Goal: Task Accomplishment & Management: Use online tool/utility

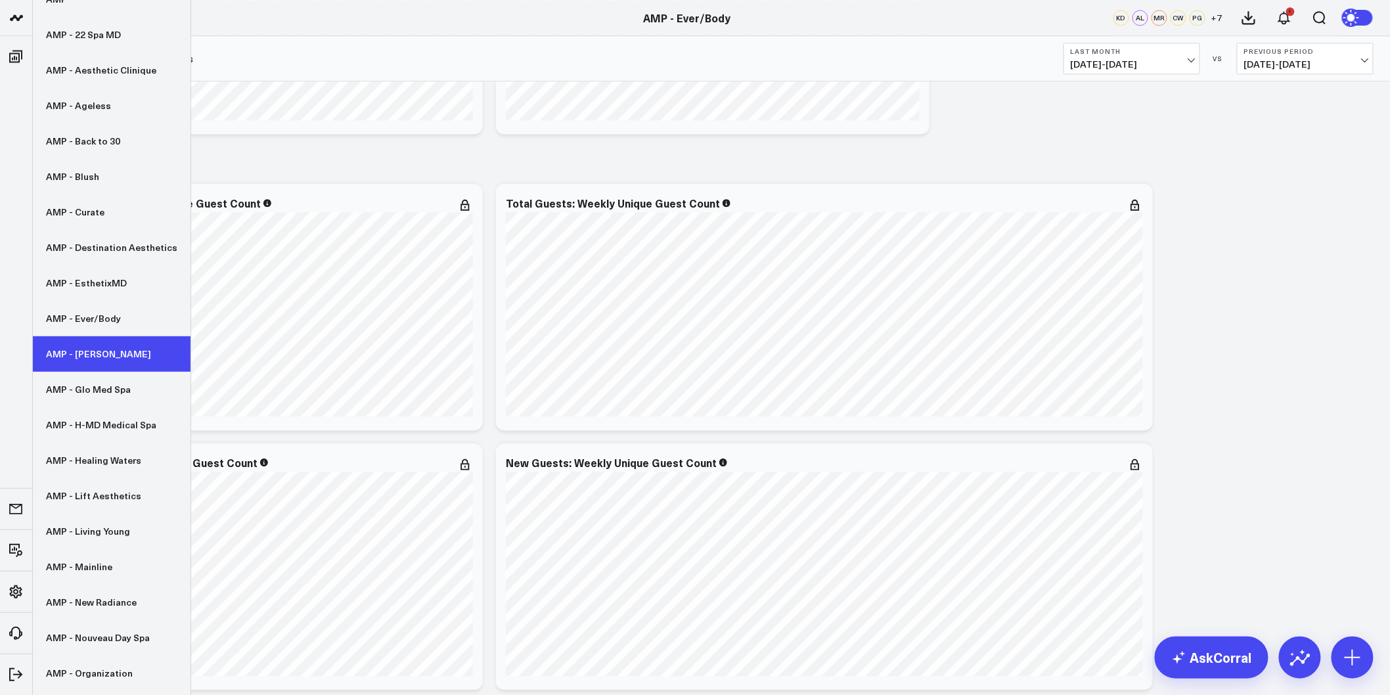
scroll to position [73, 0]
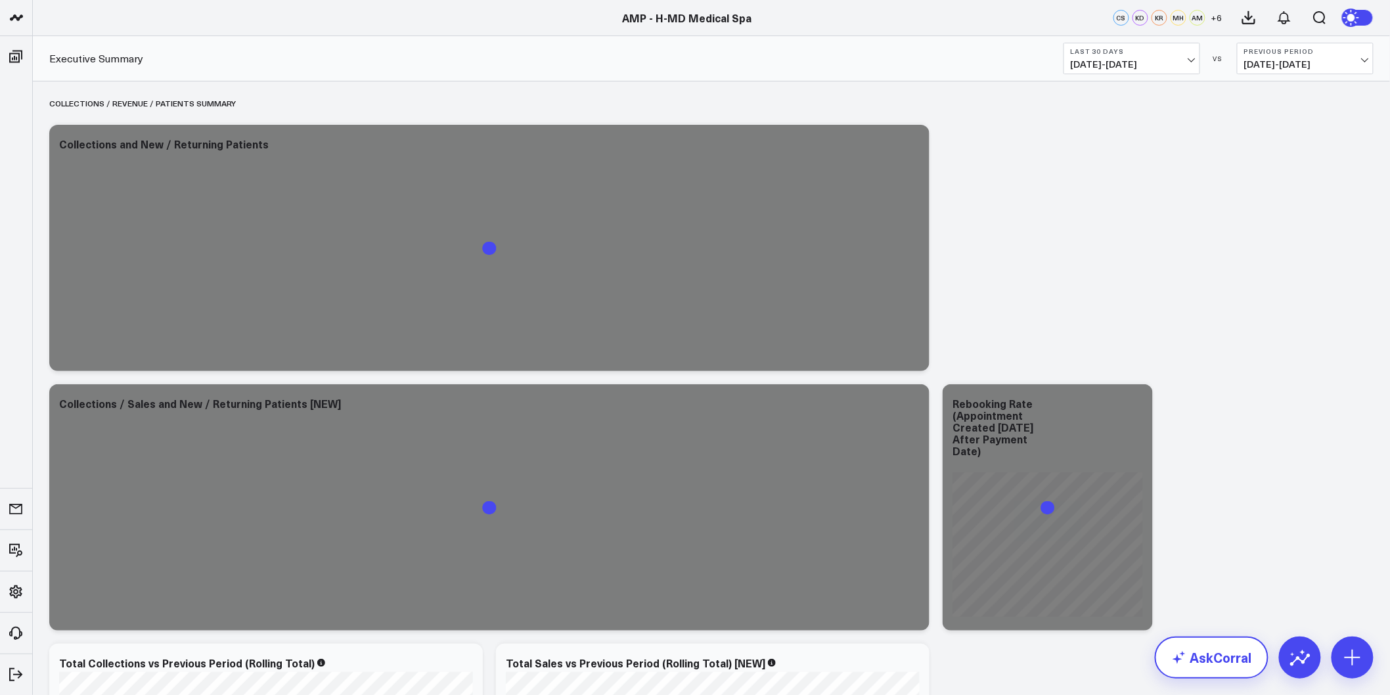
click at [1196, 654] on link "AskCorral" at bounding box center [1212, 657] width 114 height 42
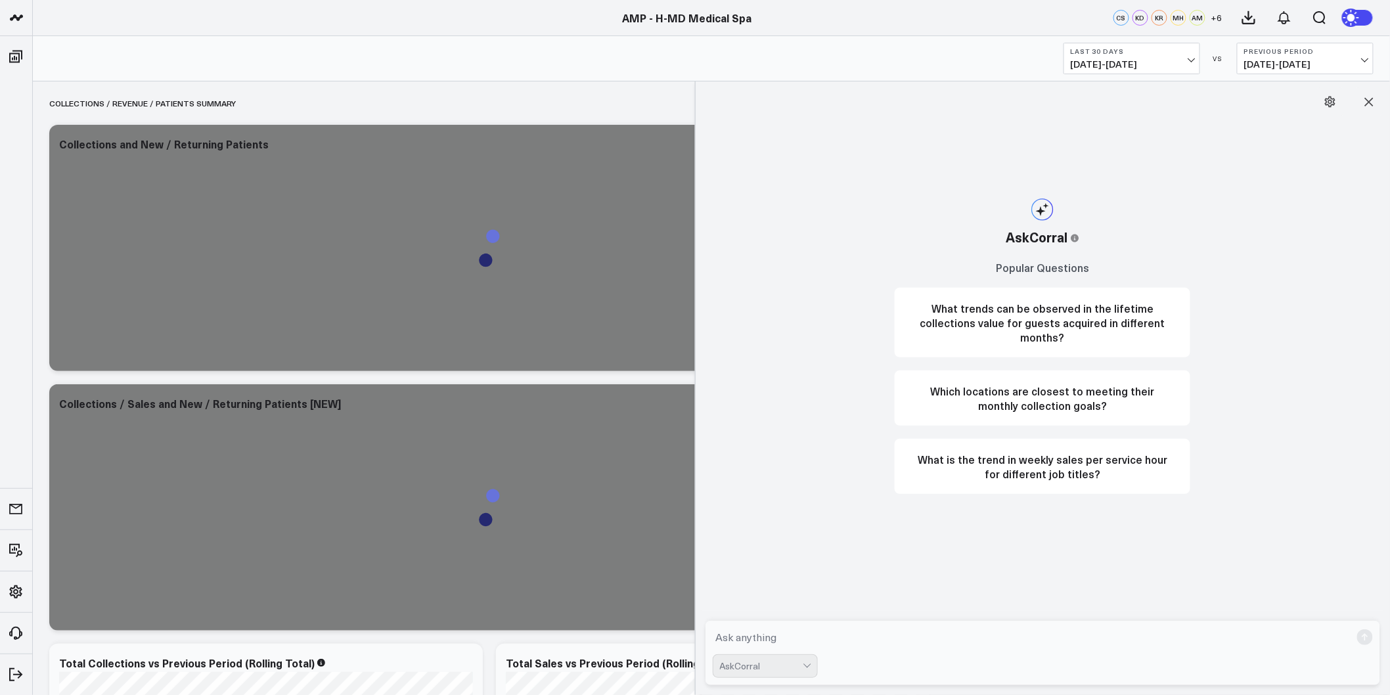
click at [857, 631] on textarea at bounding box center [1032, 637] width 638 height 24
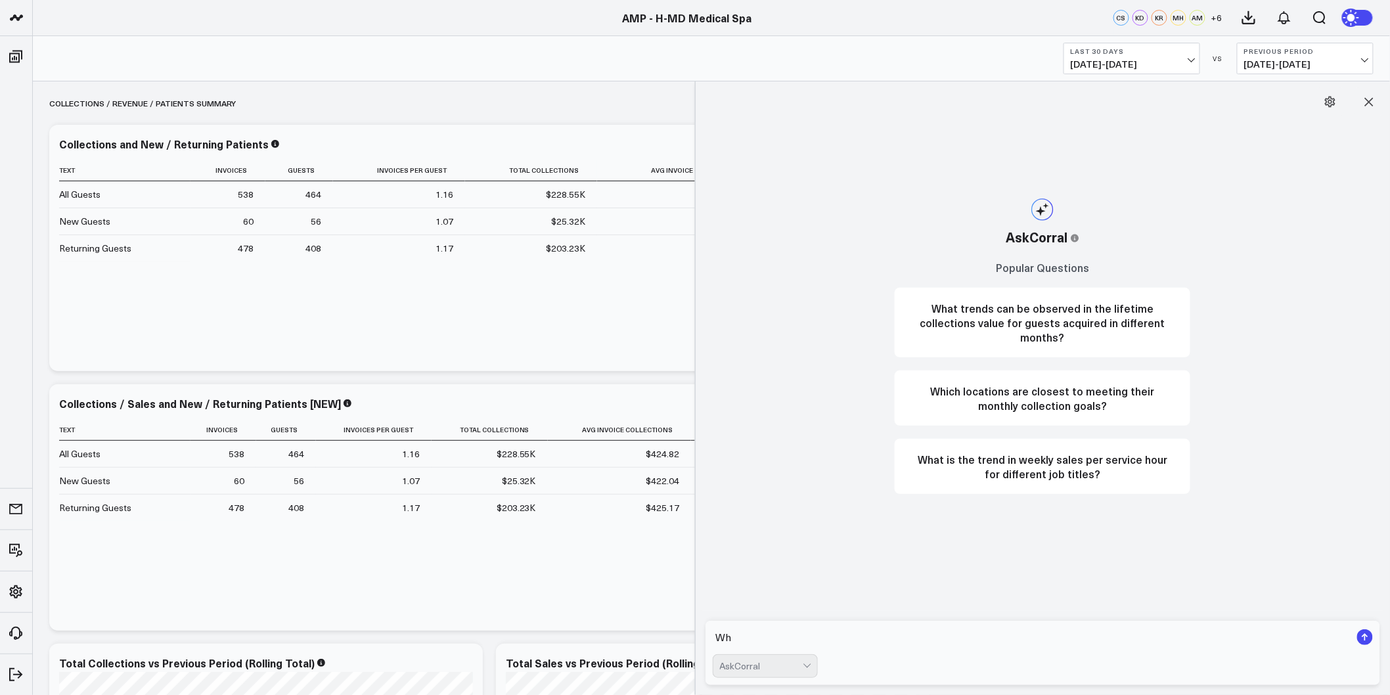
type textarea "W"
type textarea "Calculate the monthly revenue since 1/1/2024"
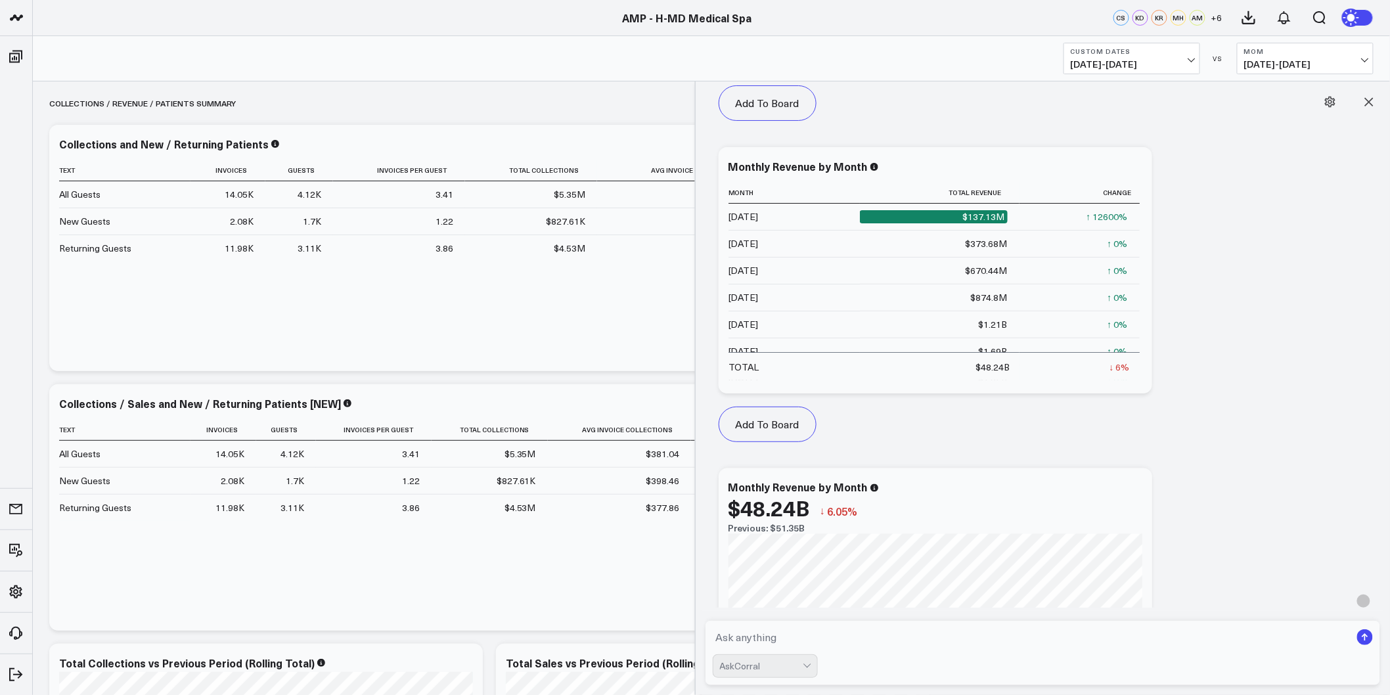
scroll to position [1023, 0]
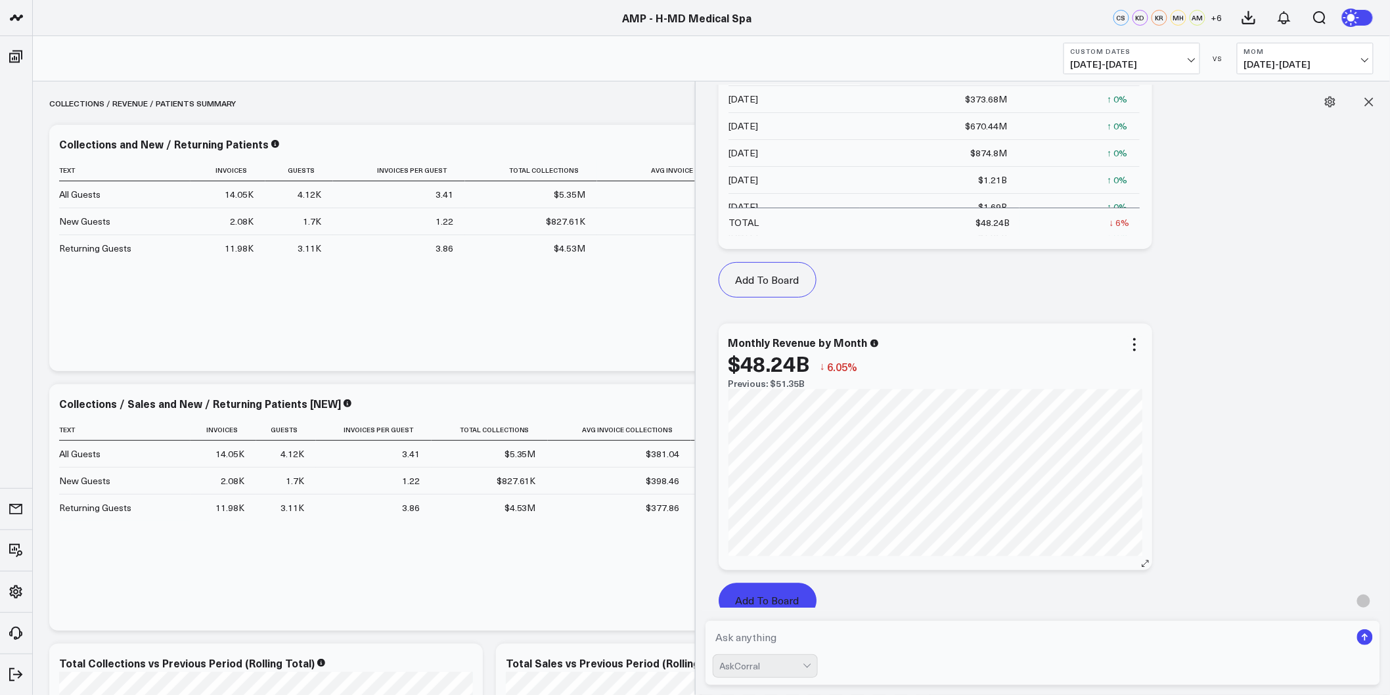
click at [759, 594] on button "Add To Board" at bounding box center [768, 600] width 98 height 35
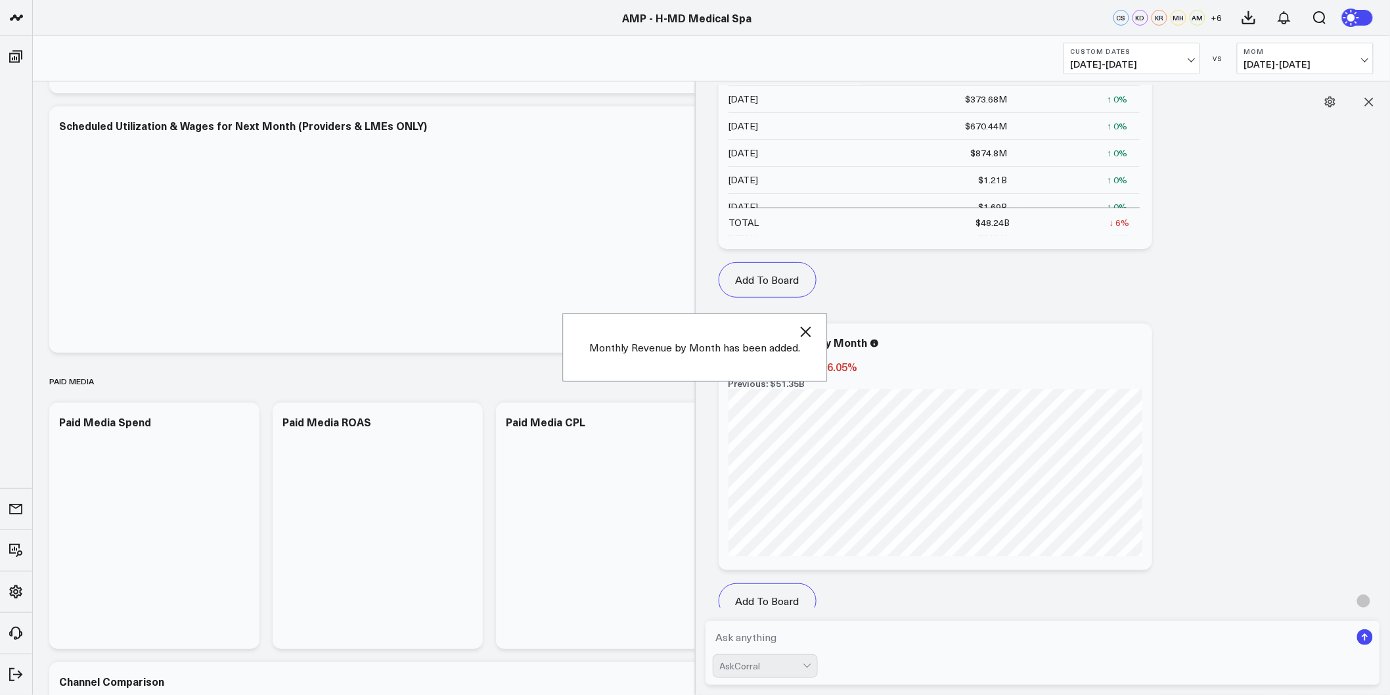
scroll to position [4800, 0]
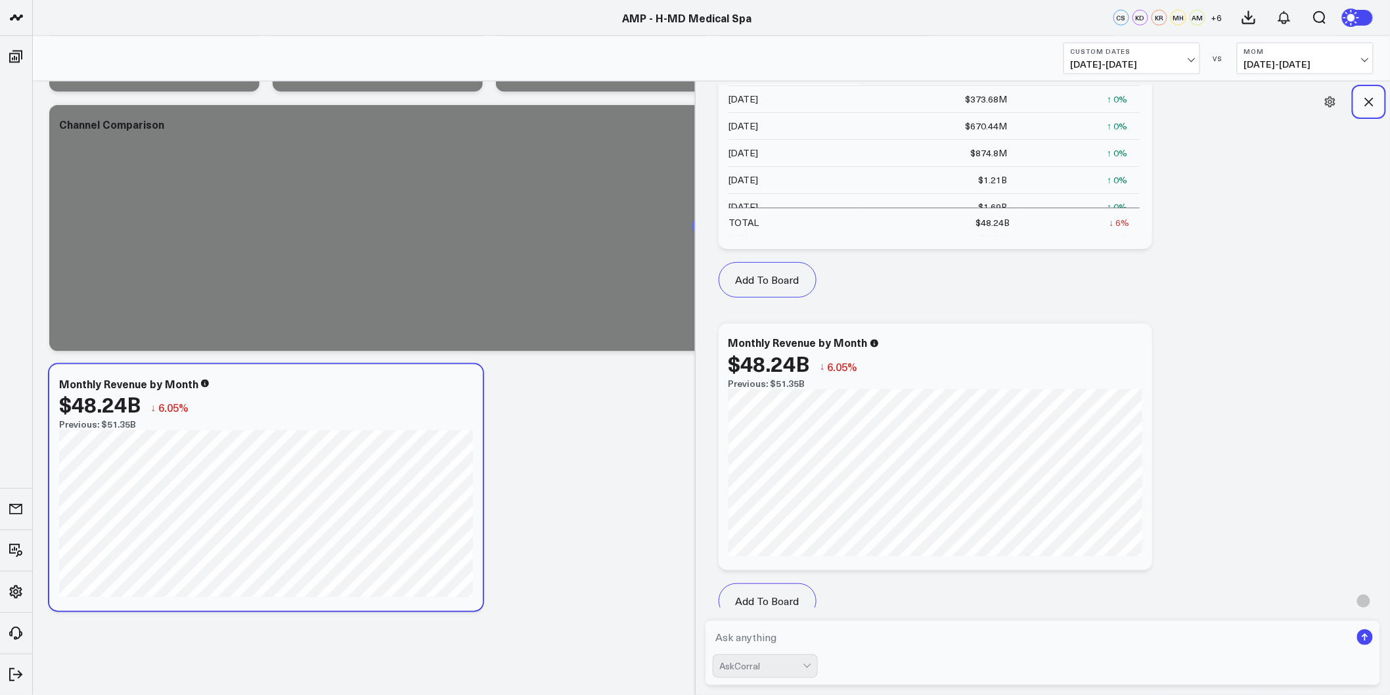
click at [1371, 103] on icon at bounding box center [1369, 102] width 9 height 9
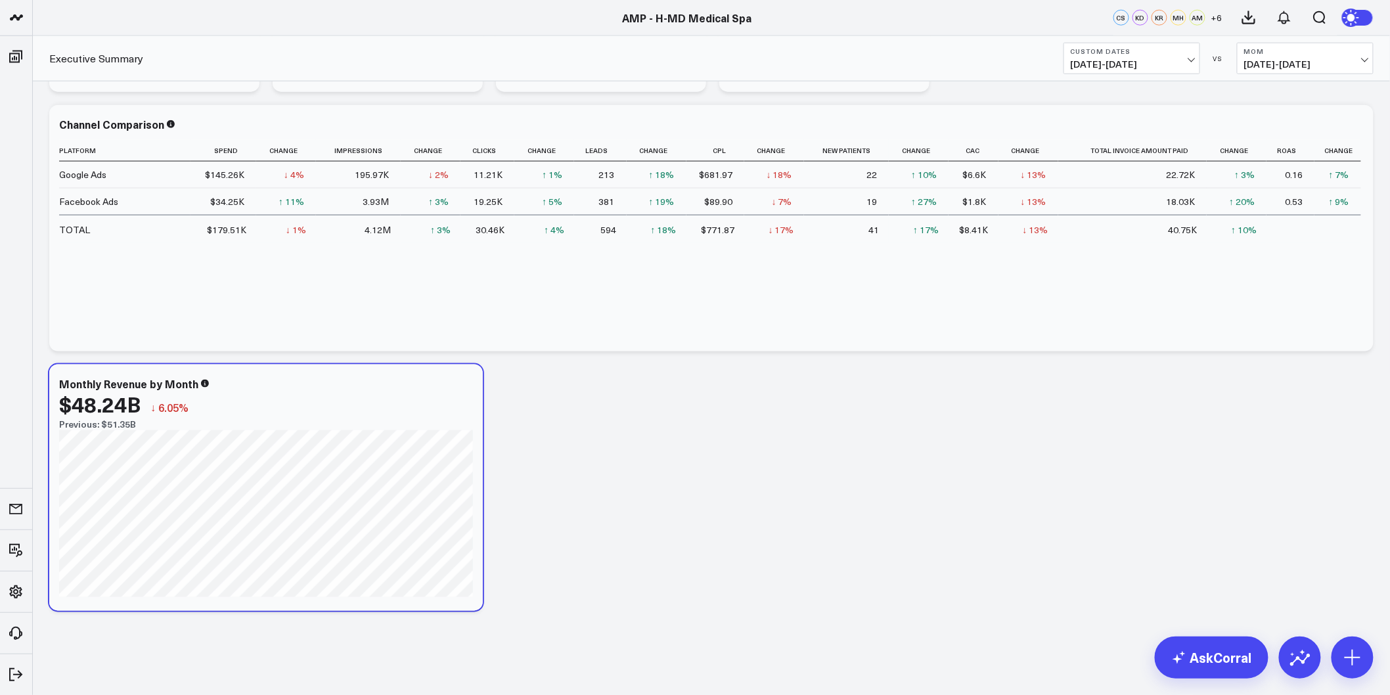
click at [1295, 56] on button "MoM 12/01/23 - 09/01/25" at bounding box center [1305, 59] width 137 height 32
click at [1278, 135] on link "YoY" at bounding box center [1304, 137] width 135 height 25
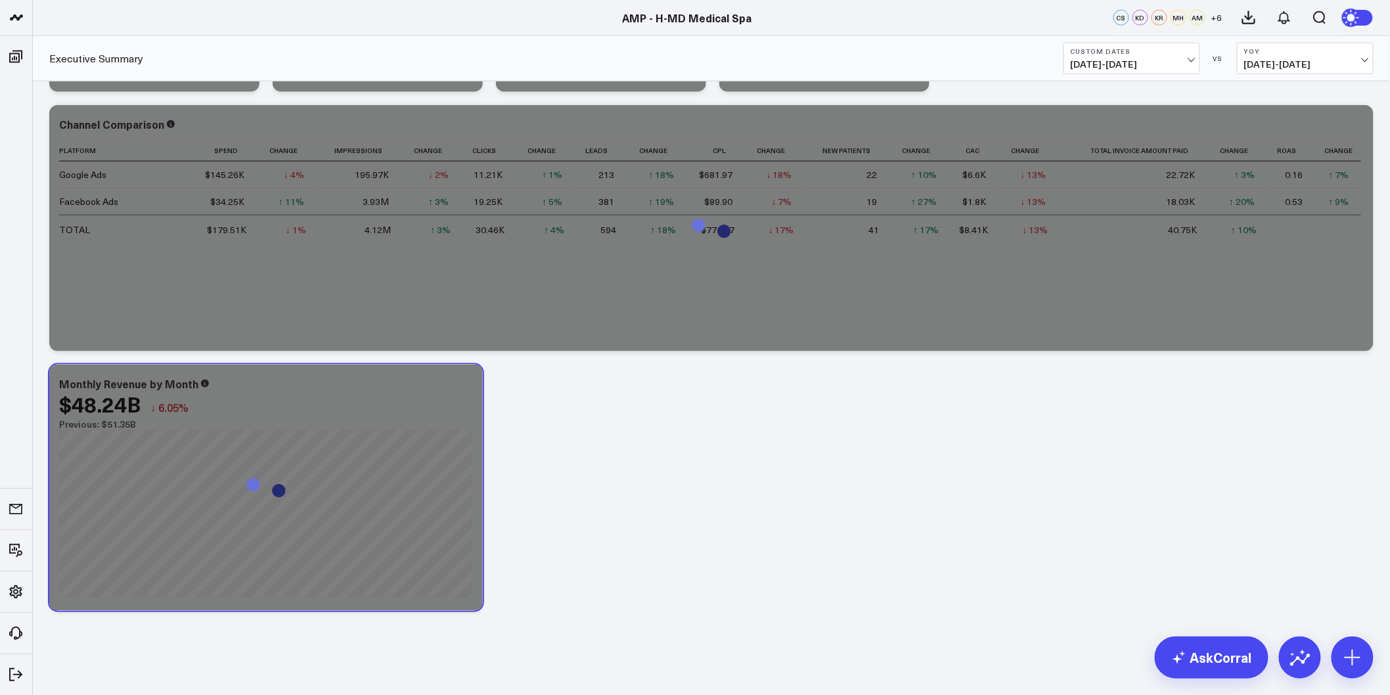
click at [460, 382] on icon at bounding box center [465, 386] width 16 height 16
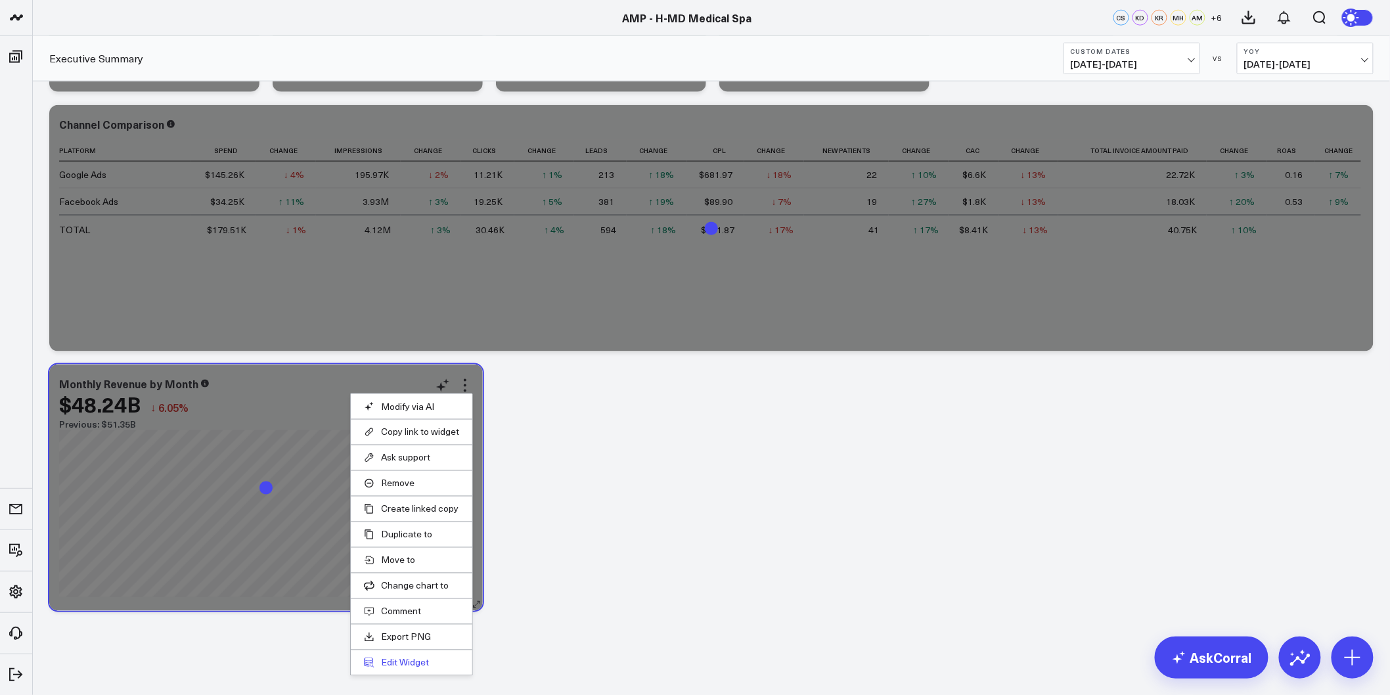
click at [412, 660] on button "Edit Widget" at bounding box center [411, 663] width 95 height 12
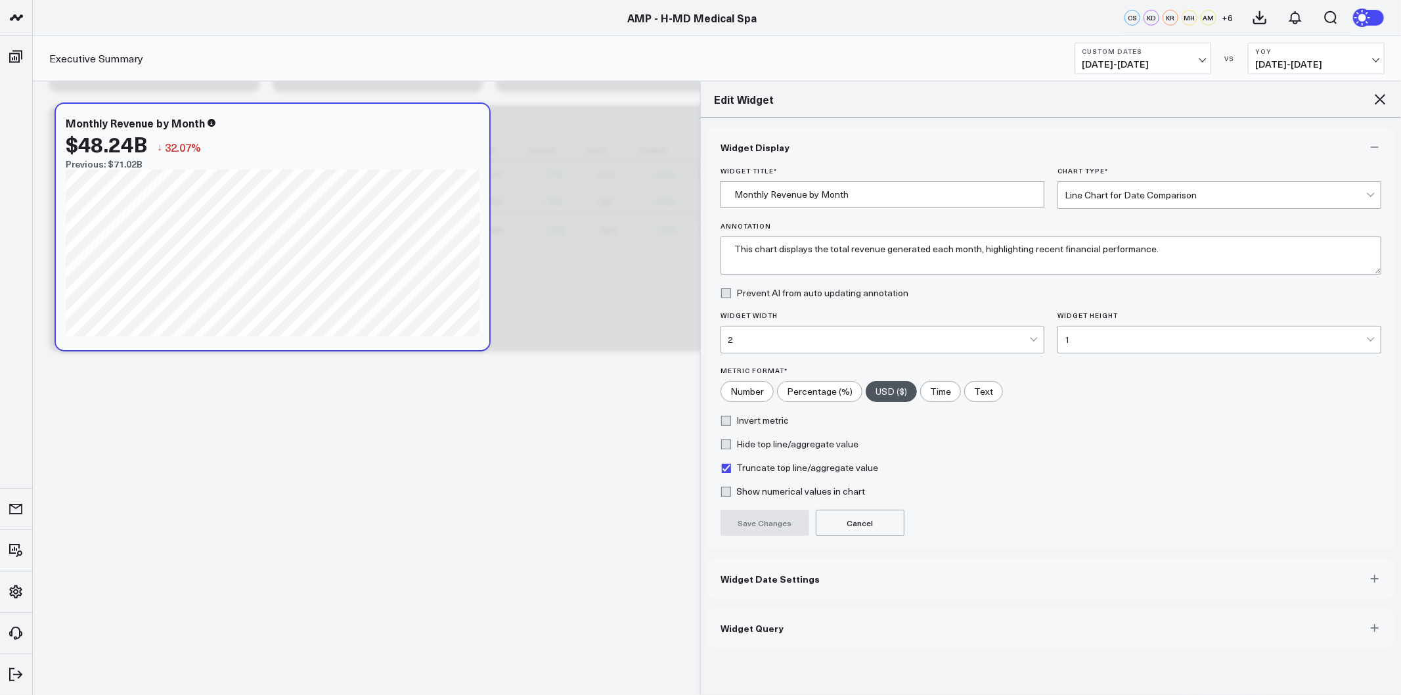
click at [834, 338] on div "2" at bounding box center [878, 339] width 301 height 11
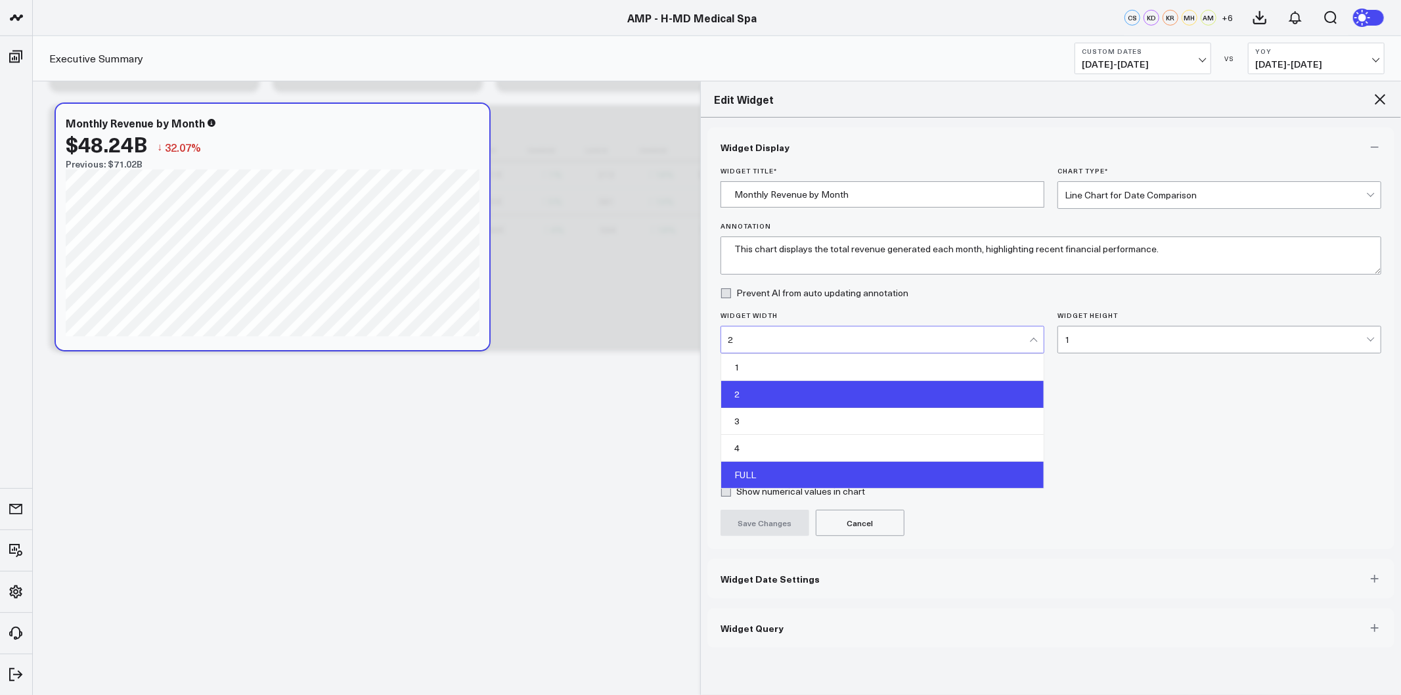
click at [771, 479] on div "FULL" at bounding box center [882, 475] width 323 height 26
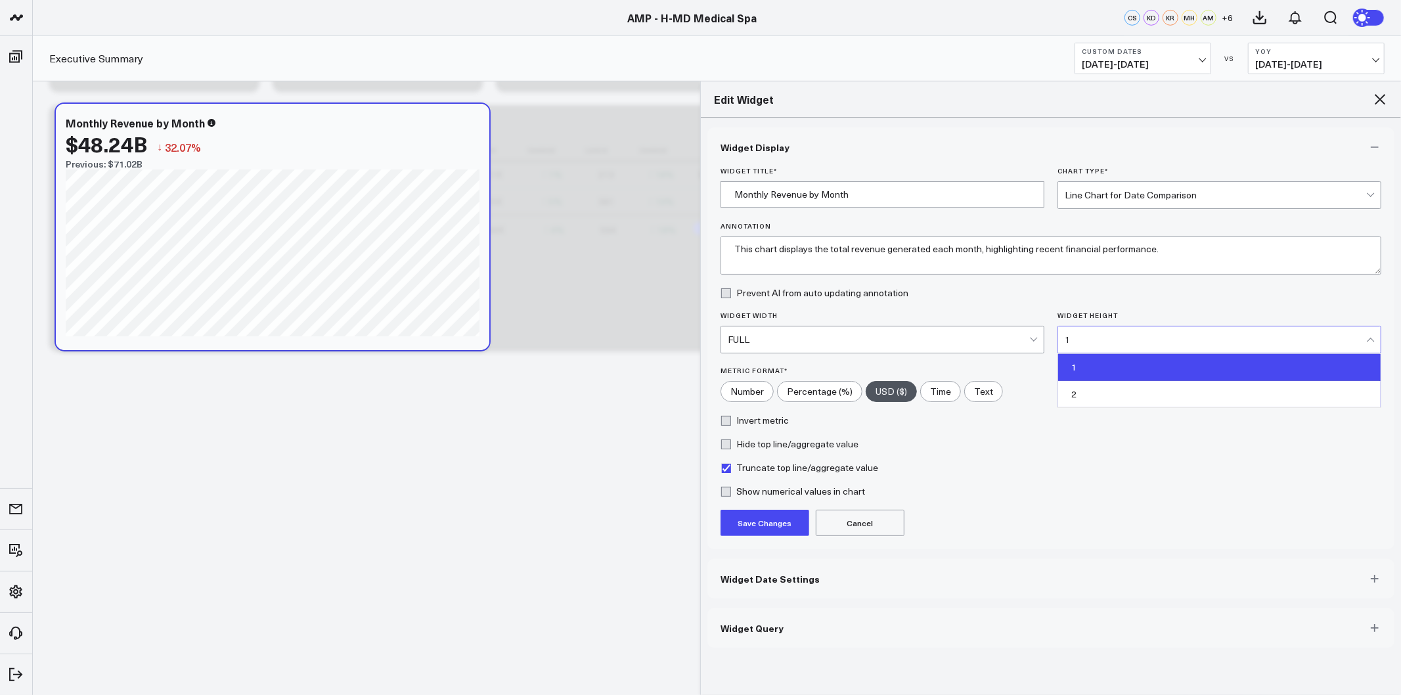
click at [1082, 336] on div "1" at bounding box center [1215, 339] width 301 height 11
click at [1074, 389] on div "2" at bounding box center [1219, 394] width 323 height 26
click at [765, 520] on button "Save Changes" at bounding box center [765, 523] width 89 height 26
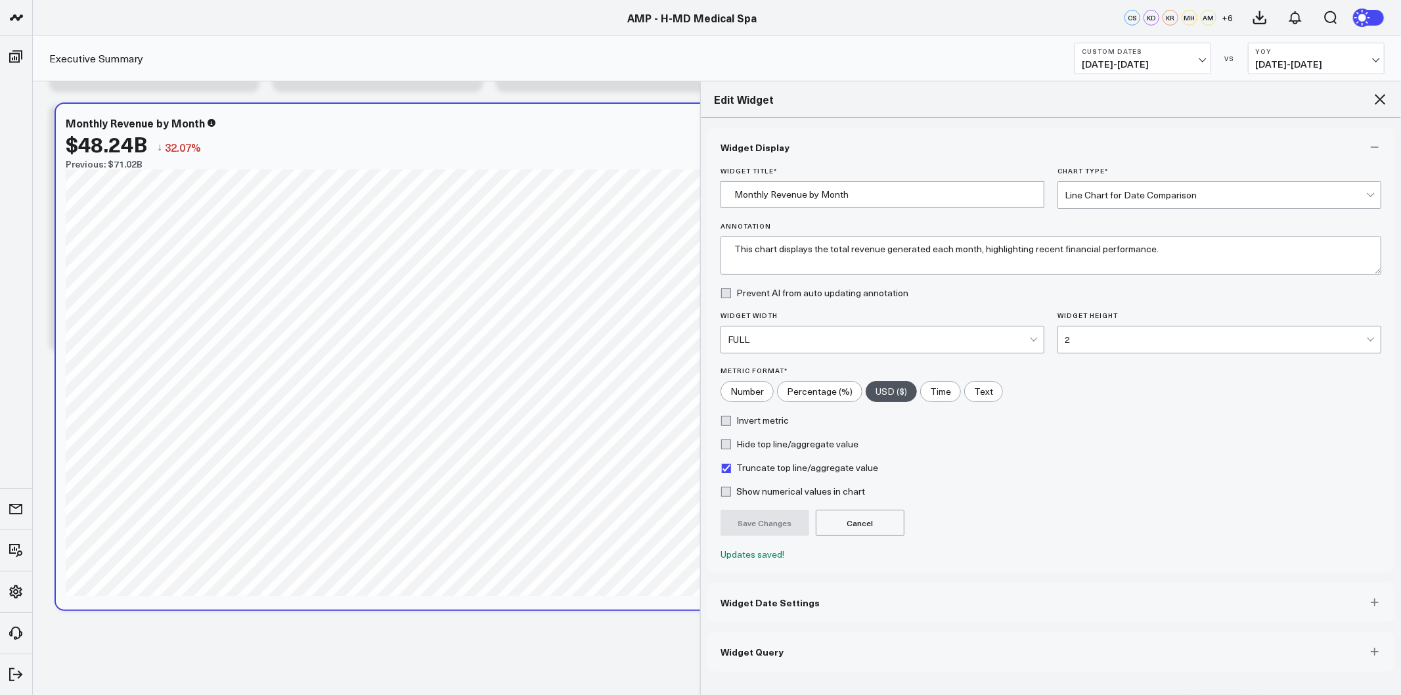
click at [1376, 95] on icon at bounding box center [1380, 99] width 11 height 11
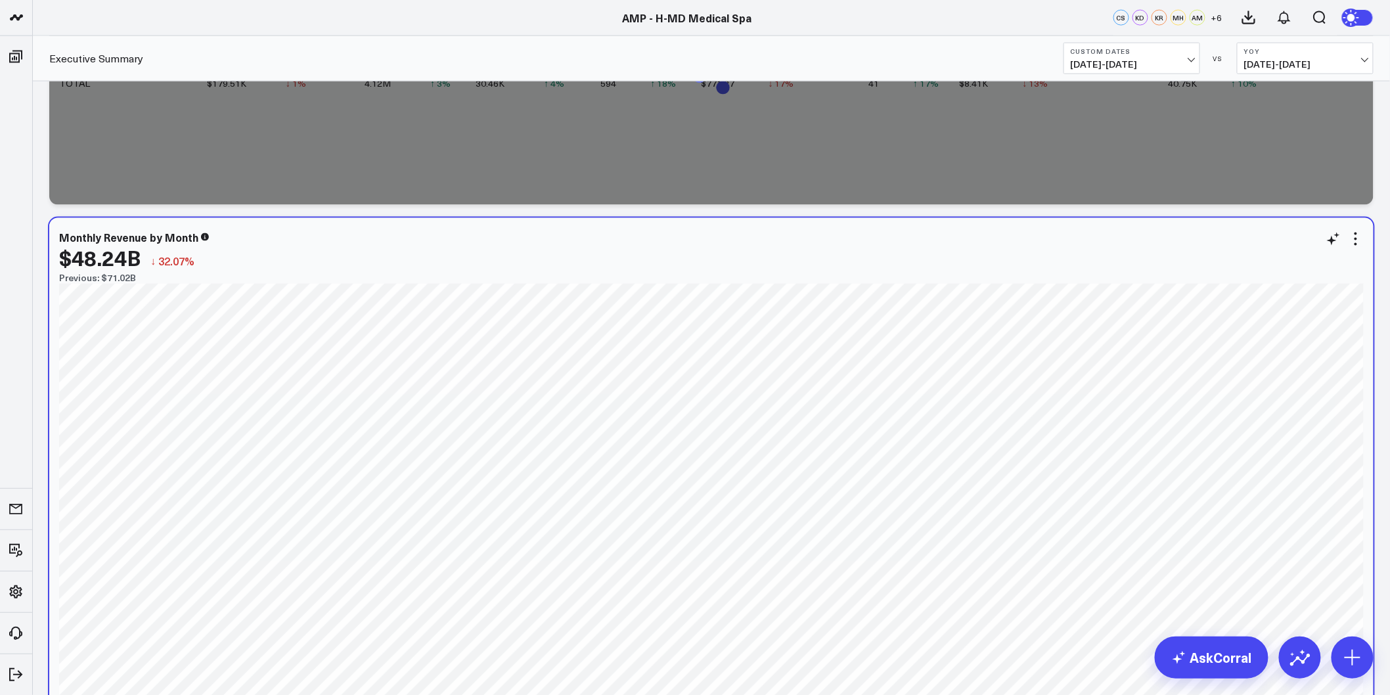
scroll to position [5020, 0]
